Goal: Transaction & Acquisition: Purchase product/service

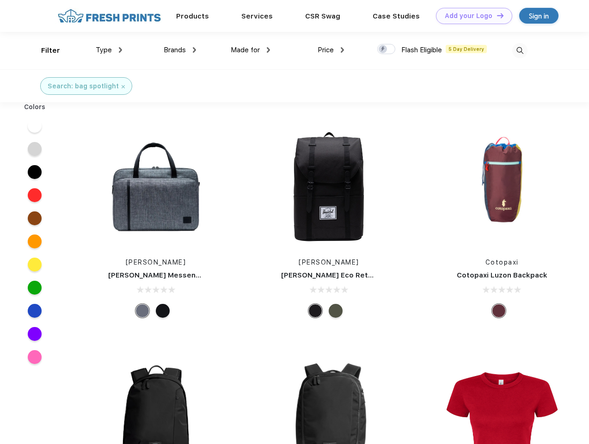
scroll to position [0, 0]
click at [471, 16] on link "Add your Logo Design Tool" at bounding box center [474, 16] width 76 height 16
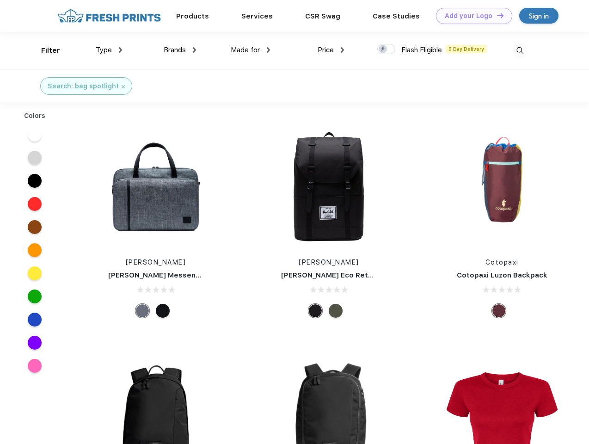
click at [0, 0] on div "Design Tool" at bounding box center [0, 0] width 0 height 0
click at [496, 15] on link "Add your Logo Design Tool" at bounding box center [474, 16] width 76 height 16
click at [44, 50] on div "Filter" at bounding box center [50, 50] width 19 height 11
click at [109, 50] on span "Type" at bounding box center [104, 50] width 16 height 8
click at [180, 50] on span "Brands" at bounding box center [175, 50] width 22 height 8
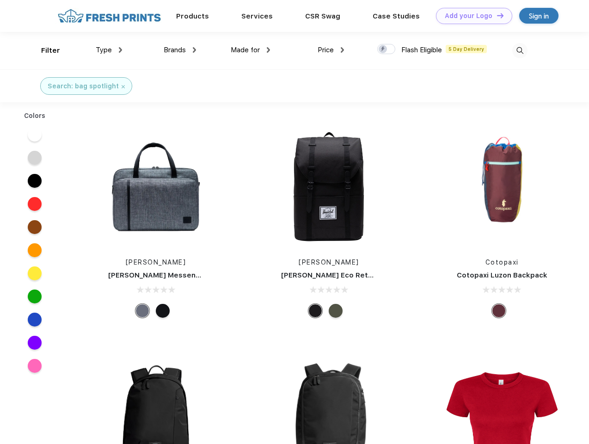
click at [251, 50] on span "Made for" at bounding box center [245, 50] width 29 height 8
click at [331, 50] on span "Price" at bounding box center [326, 50] width 16 height 8
click at [386, 49] on div at bounding box center [386, 49] width 18 height 10
click at [383, 49] on input "checkbox" at bounding box center [380, 46] width 6 height 6
click at [520, 50] on img at bounding box center [519, 50] width 15 height 15
